Goal: Task Accomplishment & Management: Manage account settings

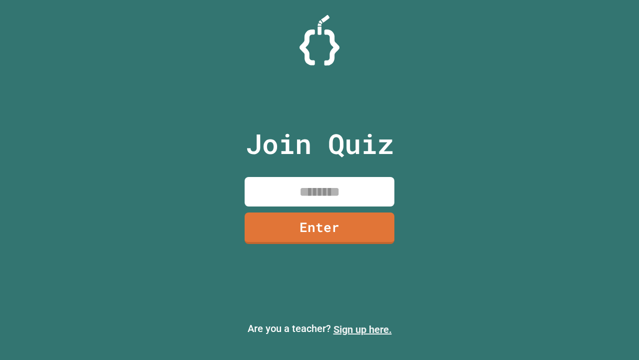
click at [363, 329] on link "Sign up here." at bounding box center [363, 329] width 58 height 12
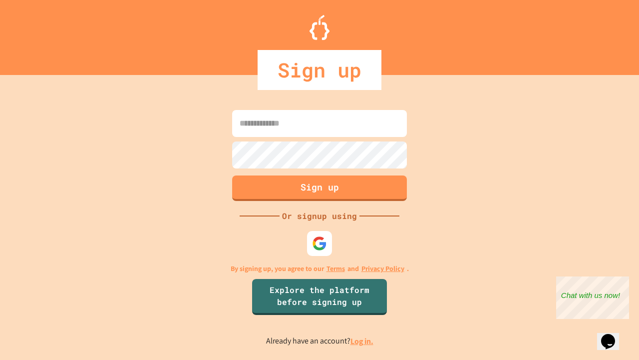
click at [363, 341] on link "Log in." at bounding box center [362, 341] width 23 height 10
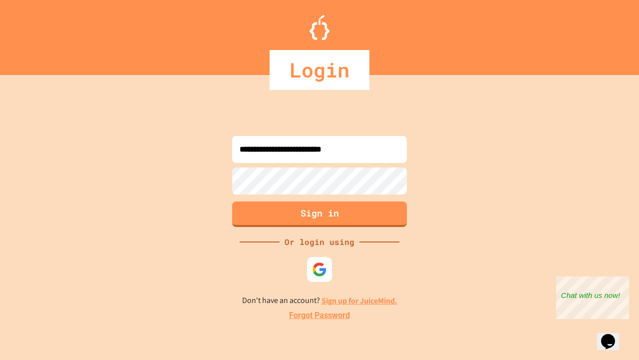
type input "**********"
